Goal: Task Accomplishment & Management: Manage account settings

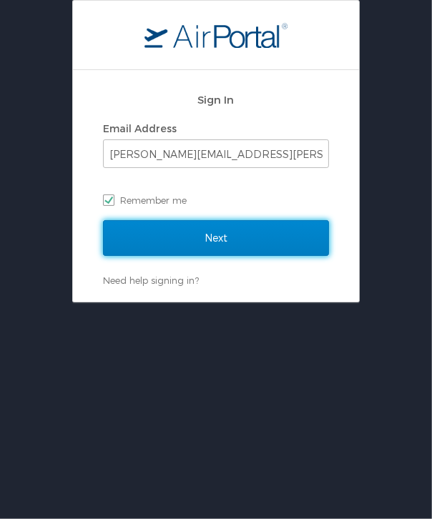
click at [212, 247] on input "Next" at bounding box center [216, 238] width 226 height 36
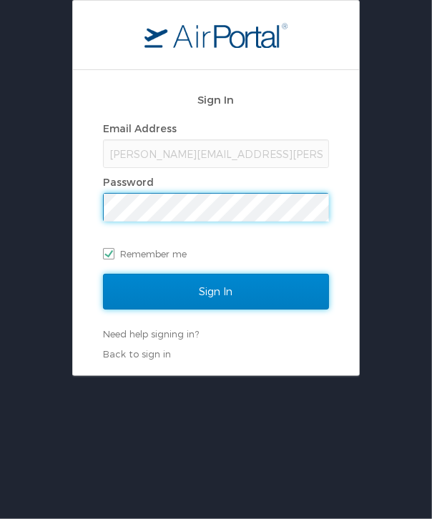
click at [217, 292] on input "Sign In" at bounding box center [216, 292] width 226 height 36
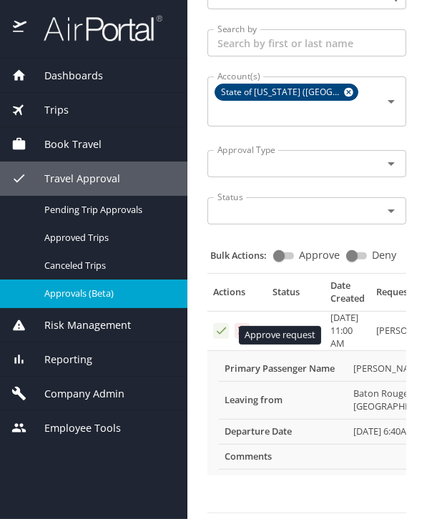
click at [219, 332] on icon "Approval table" at bounding box center [221, 331] width 14 height 14
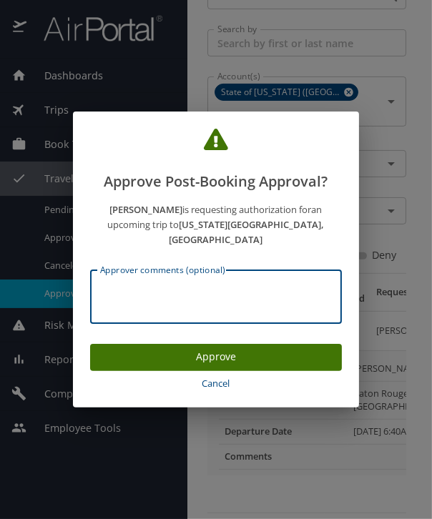
paste textarea "No rules were broken."
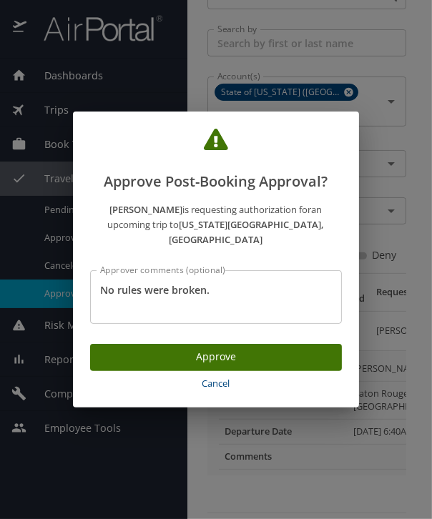
click at [96, 280] on div "No rules were broken. Approver comments (optional)" at bounding box center [216, 297] width 252 height 54
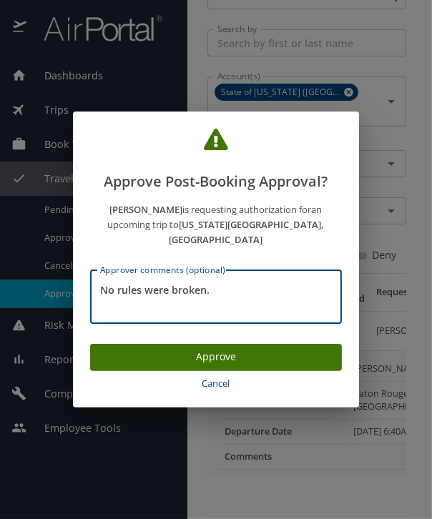
click at [101, 283] on textarea "No rules were broken." at bounding box center [216, 296] width 232 height 27
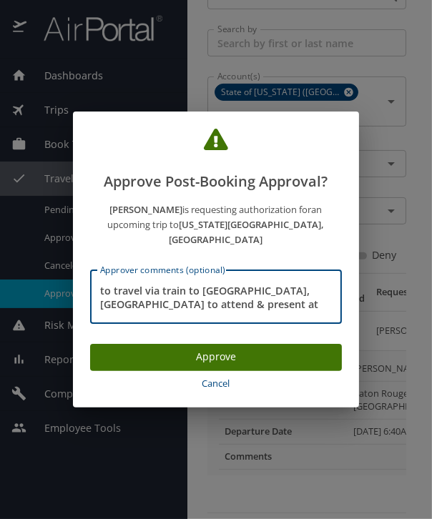
scroll to position [14, 0]
type textarea "[PERSON_NAME] flight to [GEOGRAPHIC_DATA] to travel via train to [GEOGRAPHIC_DA…"
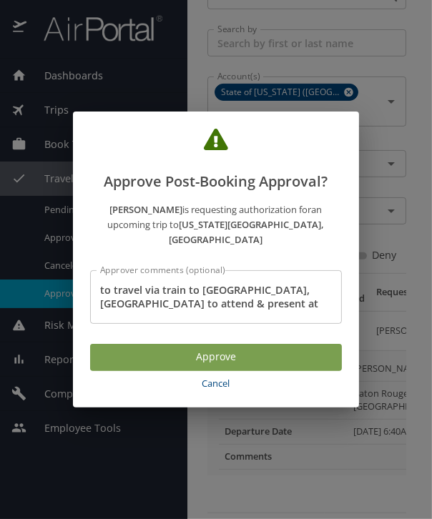
click at [214, 350] on span "Approve" at bounding box center [216, 357] width 229 height 18
